Goal: Find specific page/section: Find specific page/section

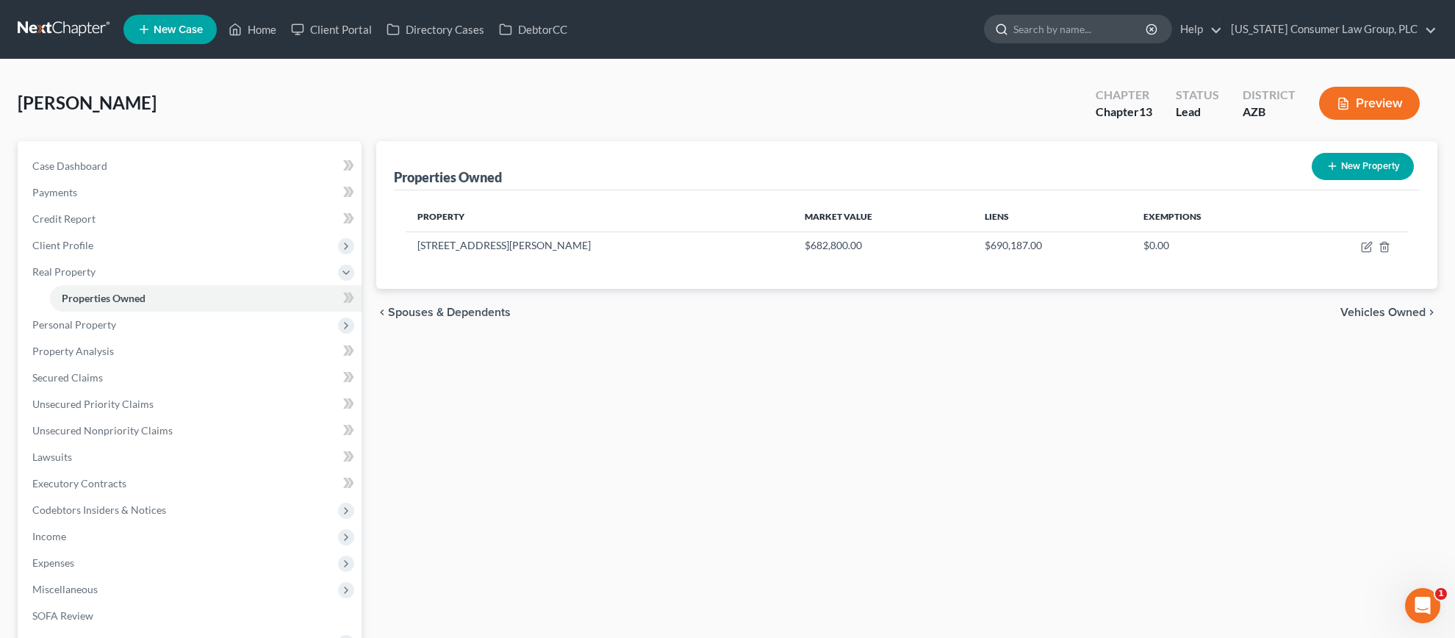
click at [1064, 26] on input "search" at bounding box center [1080, 28] width 134 height 27
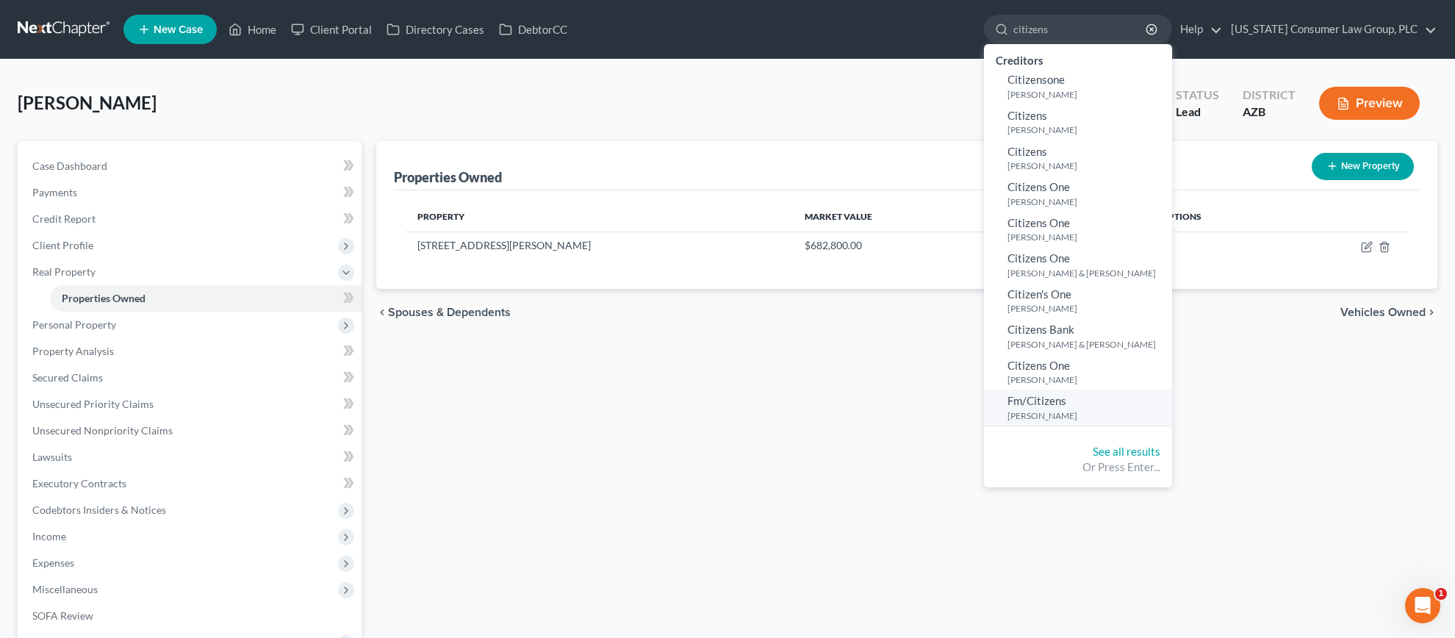
type input "citizens"
click at [1040, 399] on span "Fm/Citizens" at bounding box center [1036, 400] width 59 height 13
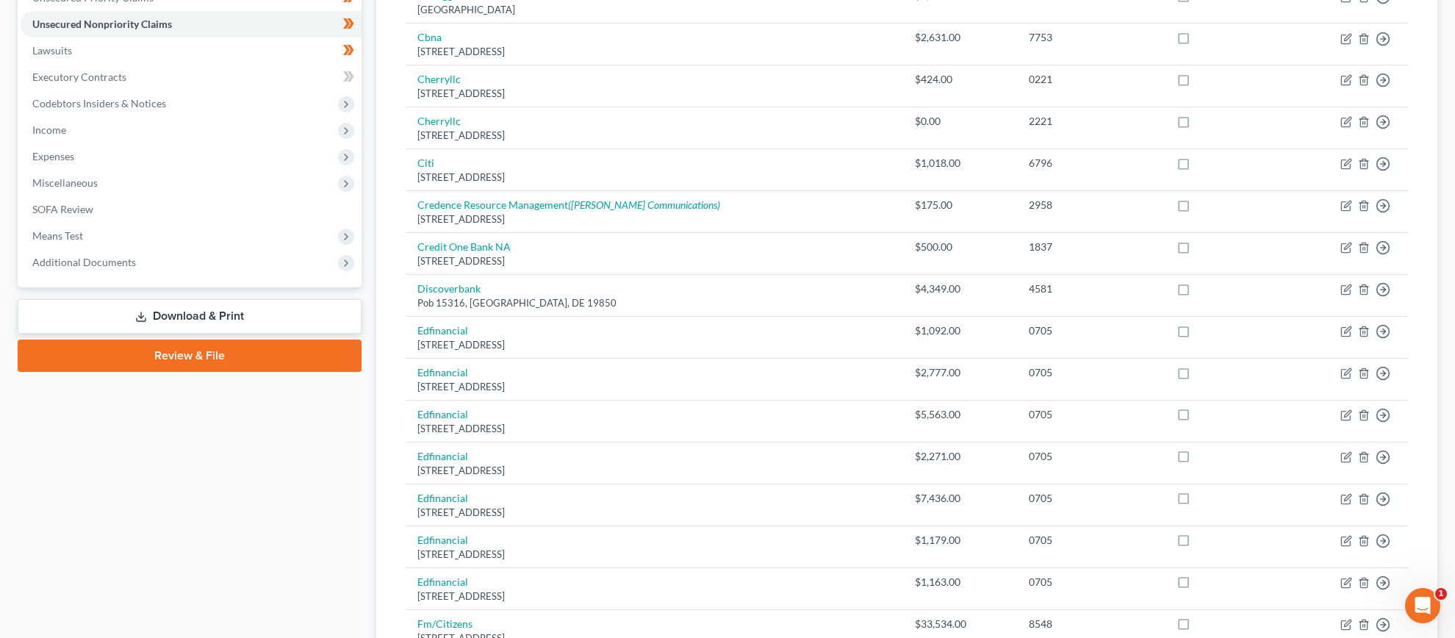
scroll to position [384, 0]
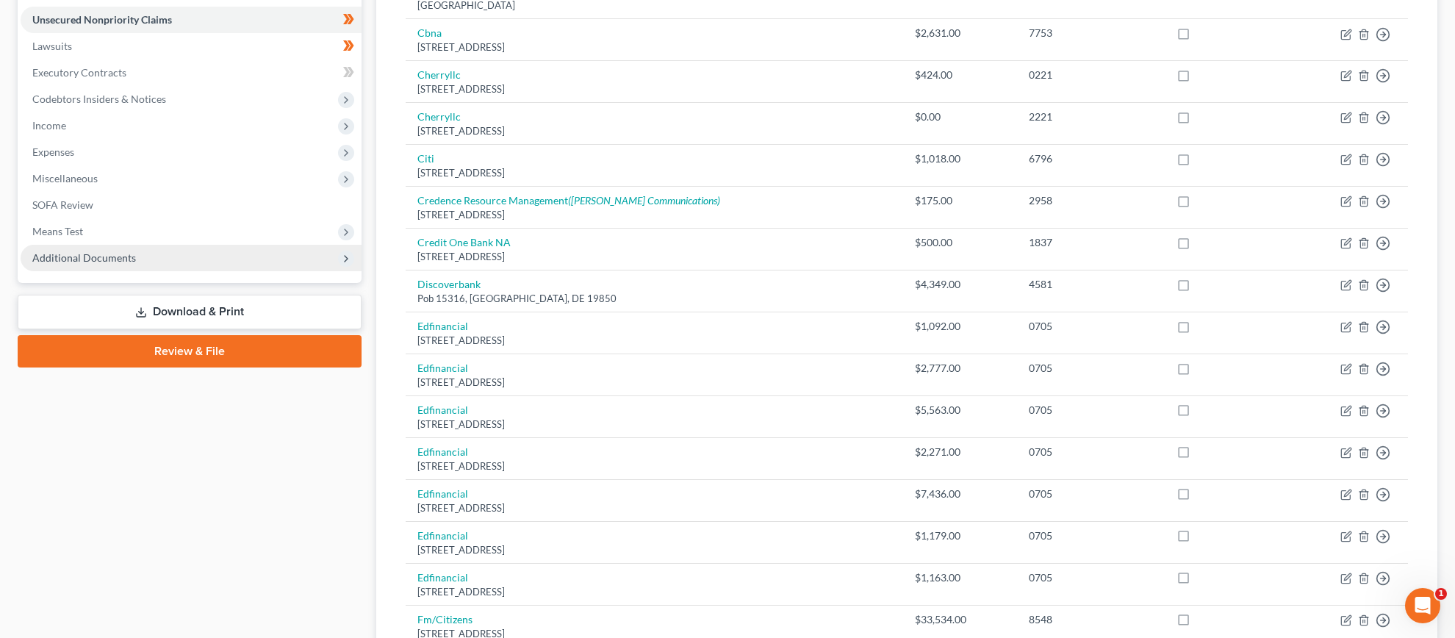
click at [94, 256] on span "Additional Documents" at bounding box center [84, 257] width 104 height 12
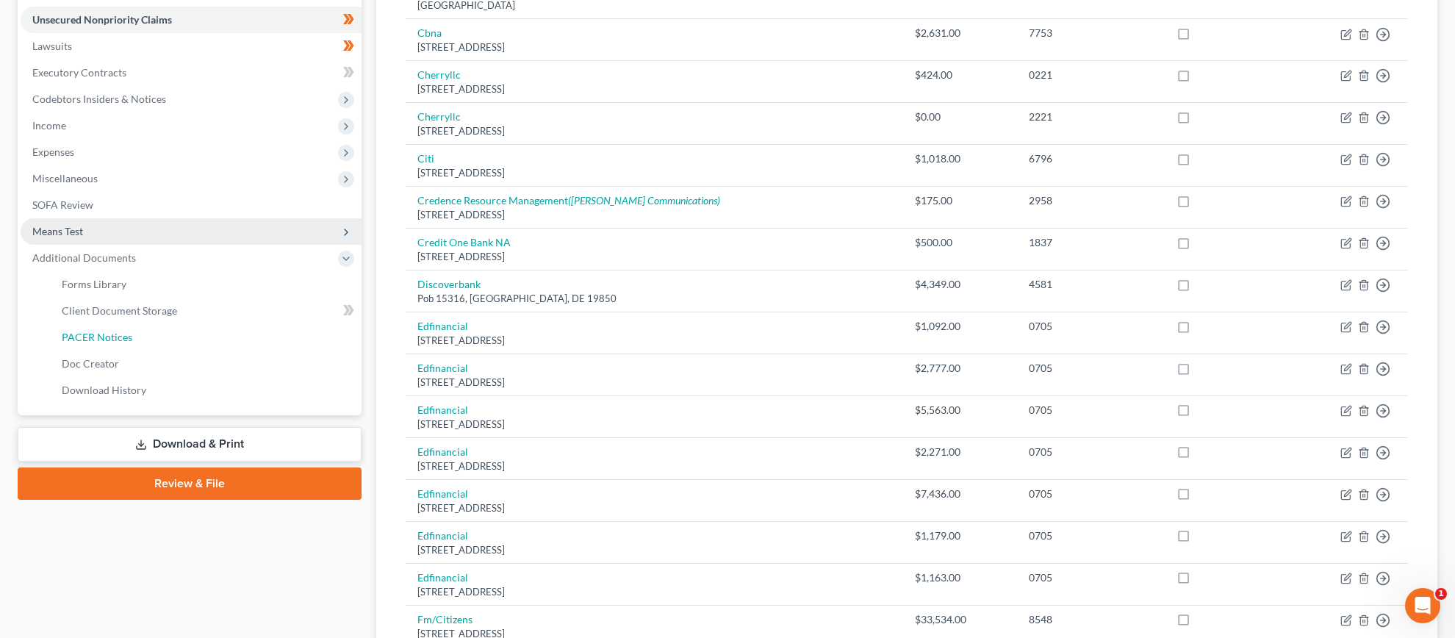
drag, startPoint x: 90, startPoint y: 336, endPoint x: 167, endPoint y: 331, distance: 78.0
click at [90, 335] on span "PACER Notices" at bounding box center [97, 337] width 71 height 12
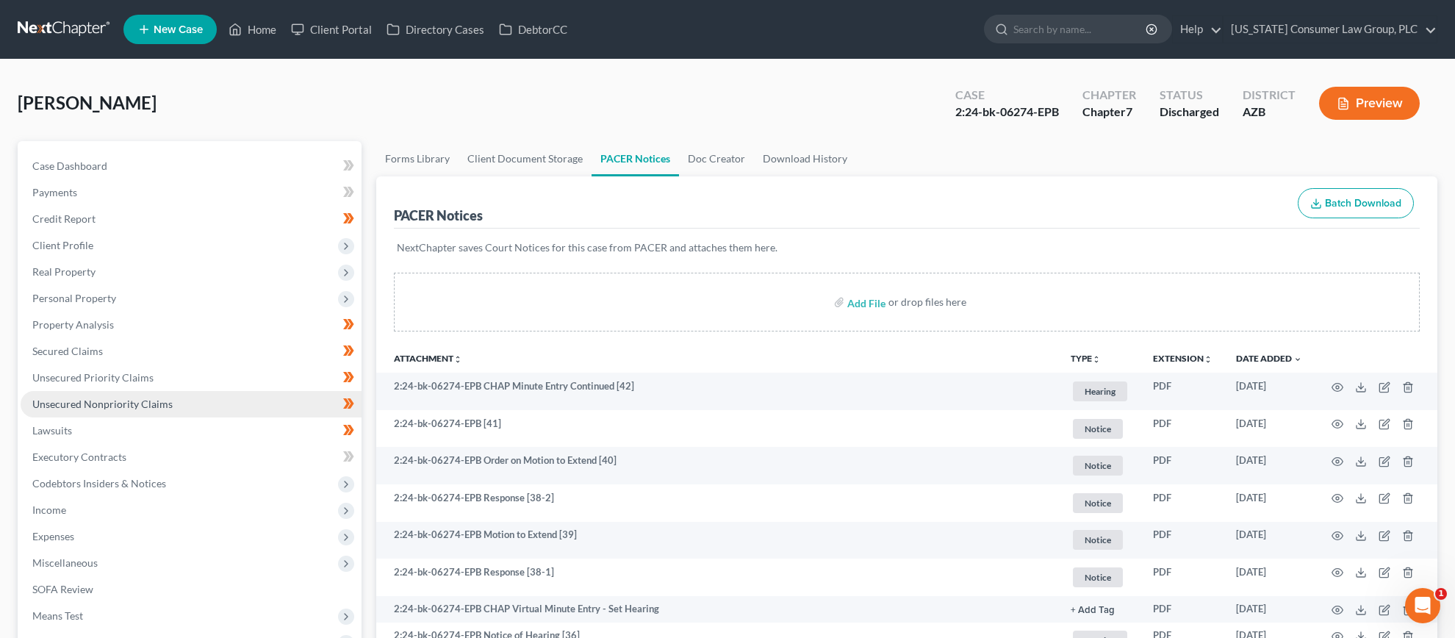
click at [76, 397] on span "Unsecured Nonpriority Claims" at bounding box center [102, 403] width 140 height 12
